Goal: Information Seeking & Learning: Learn about a topic

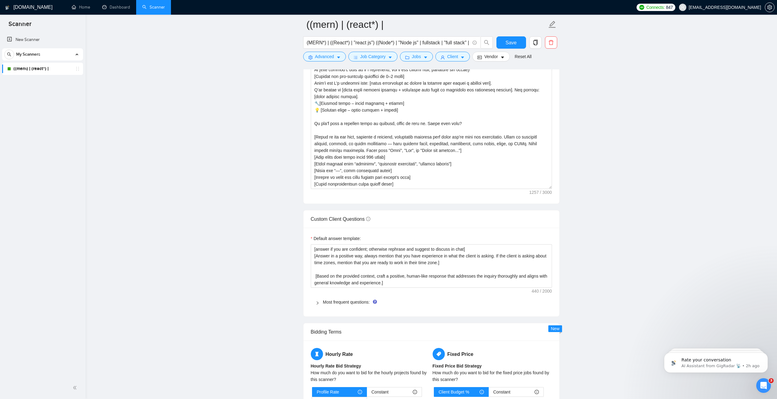
scroll to position [463, 0]
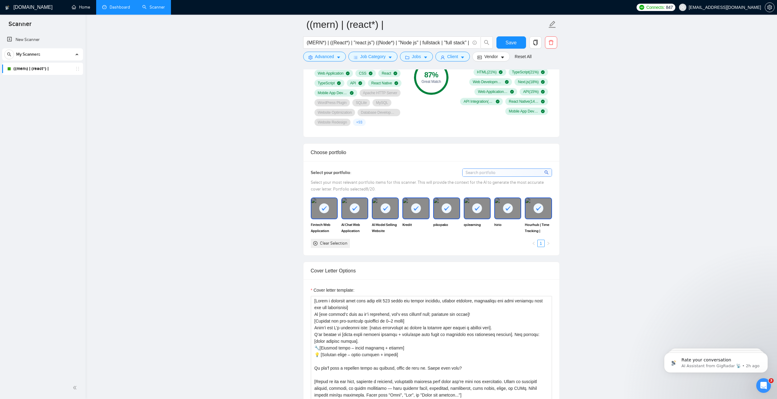
drag, startPoint x: 83, startPoint y: 7, endPoint x: 108, endPoint y: 10, distance: 25.3
click at [83, 7] on link "Home" at bounding box center [81, 7] width 18 height 5
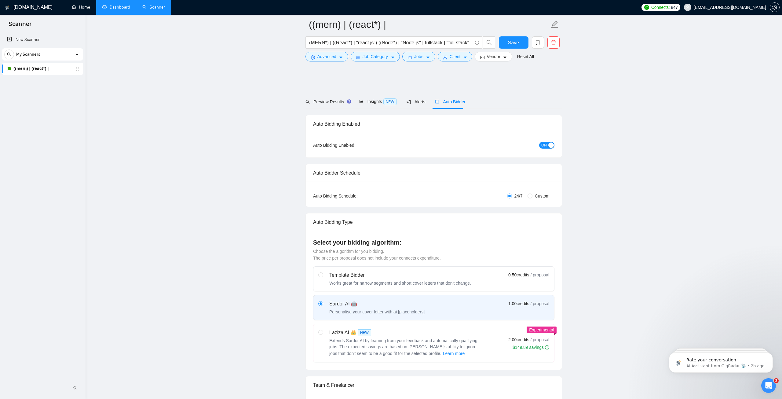
click at [108, 10] on link "Dashboard" at bounding box center [116, 7] width 28 height 5
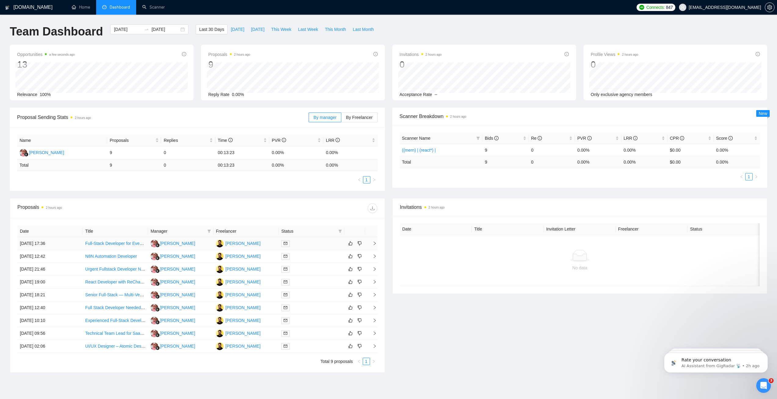
click at [119, 244] on link "Full-Stack Developer for Event & Project Scheduling SaaS (React, Node.js, Flutt…" at bounding box center [163, 243] width 157 height 5
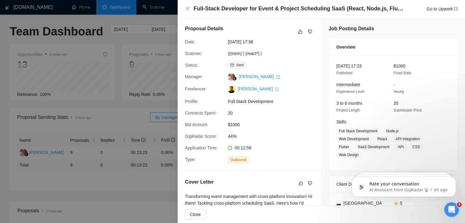
click at [160, 66] on div at bounding box center [232, 111] width 465 height 223
